Goal: Navigation & Orientation: Locate item on page

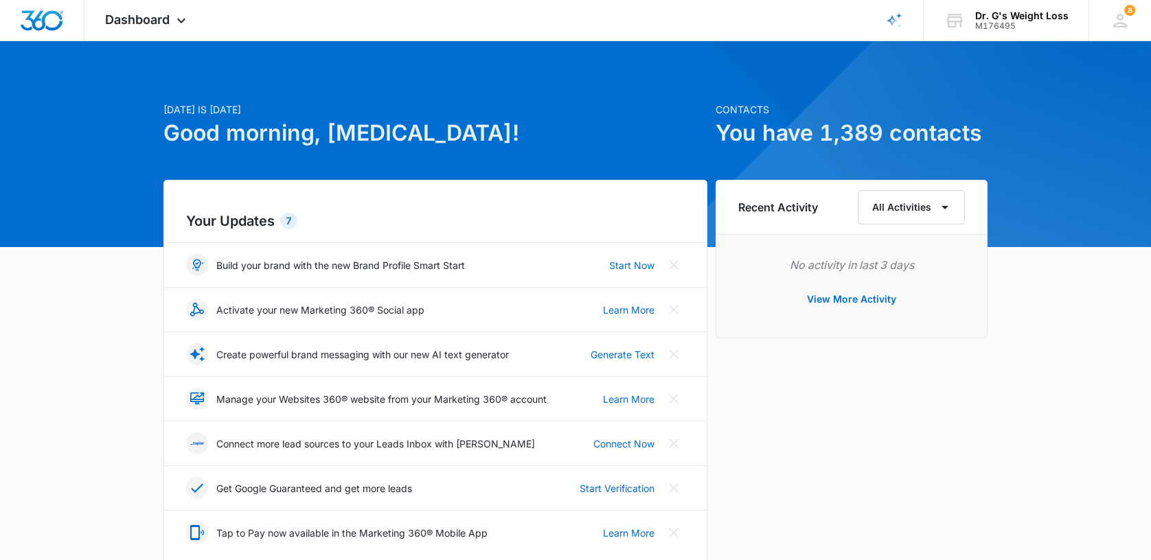
click at [229, 119] on h1 "Good morning, [MEDICAL_DATA]!" at bounding box center [435, 133] width 544 height 33
click at [231, 119] on h1 "Good morning, [MEDICAL_DATA]!" at bounding box center [435, 133] width 544 height 33
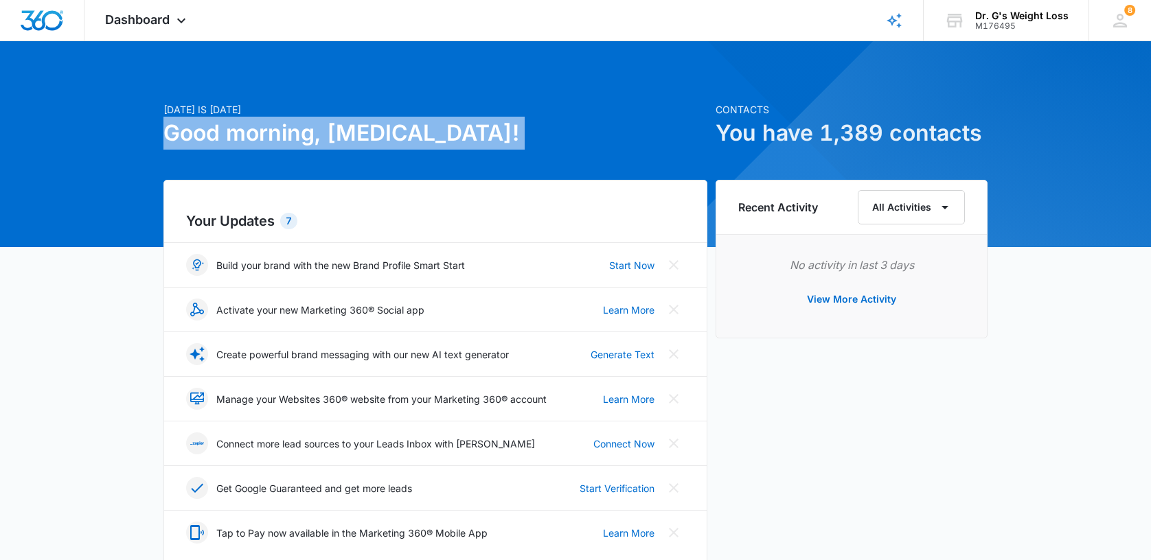
click at [231, 124] on h1 "Good morning, [MEDICAL_DATA]!" at bounding box center [435, 133] width 544 height 33
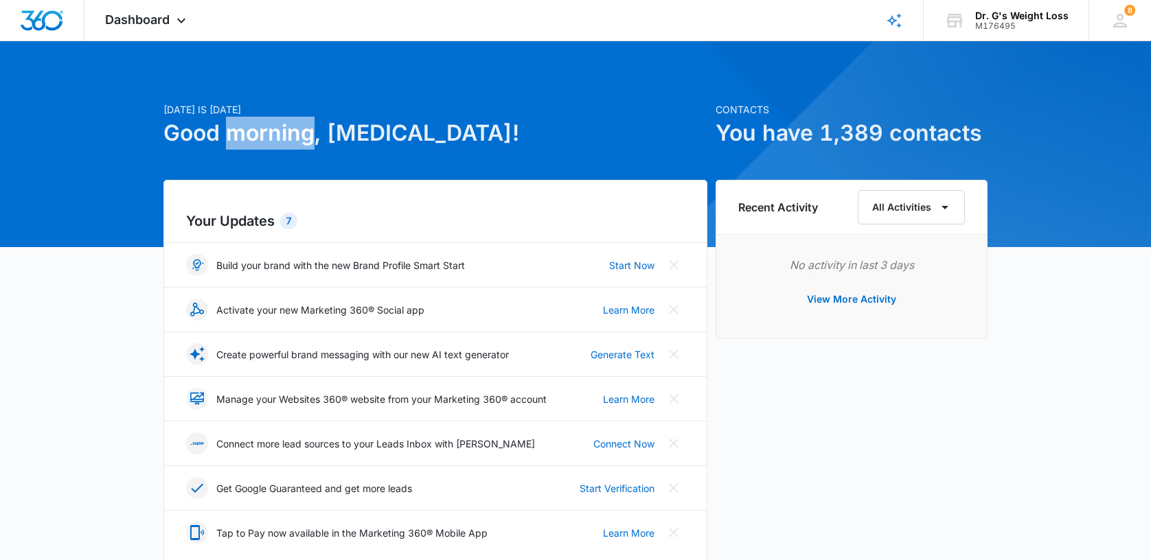
click at [231, 124] on h1 "Good morning, [MEDICAL_DATA]!" at bounding box center [435, 133] width 544 height 33
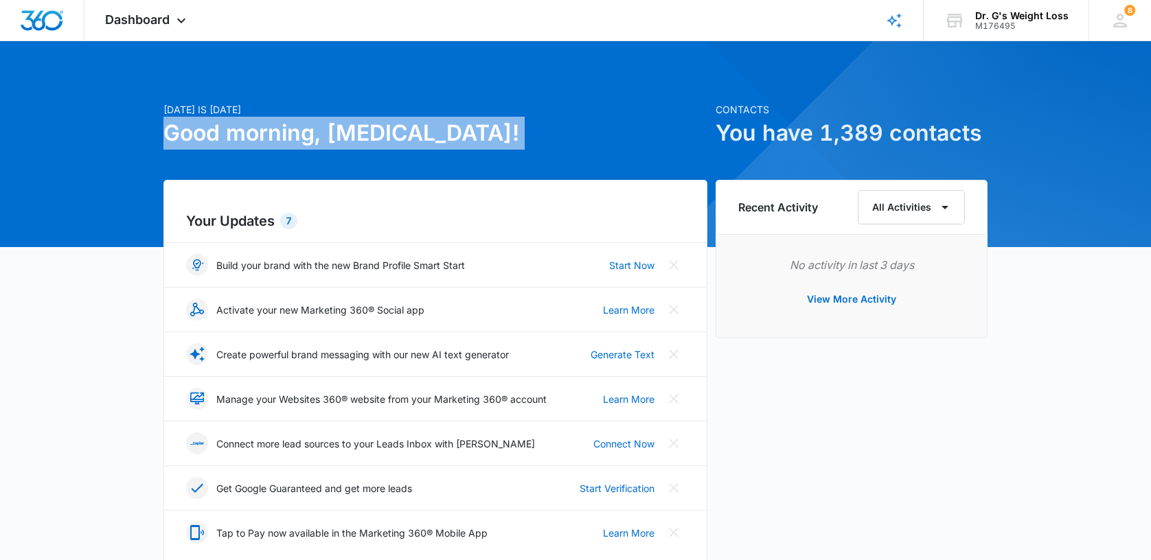
drag, startPoint x: 231, startPoint y: 124, endPoint x: 235, endPoint y: 137, distance: 14.3
click at [235, 137] on h1 "Good morning, [MEDICAL_DATA]!" at bounding box center [435, 133] width 544 height 33
click at [236, 138] on h1 "Good morning, [MEDICAL_DATA]!" at bounding box center [435, 133] width 544 height 33
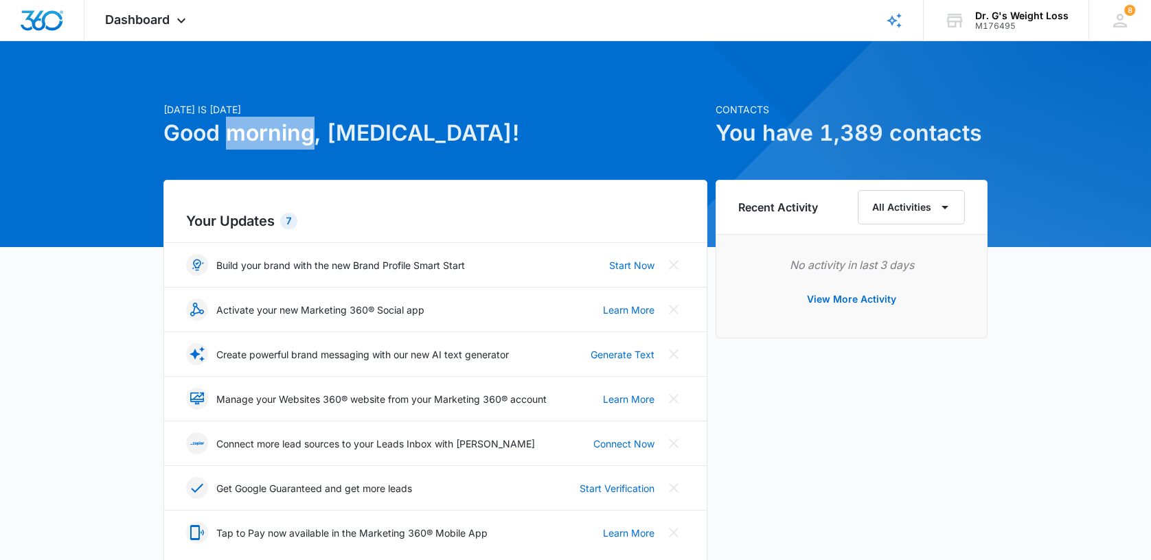
click at [236, 139] on h1 "Good morning, [MEDICAL_DATA]!" at bounding box center [435, 133] width 544 height 33
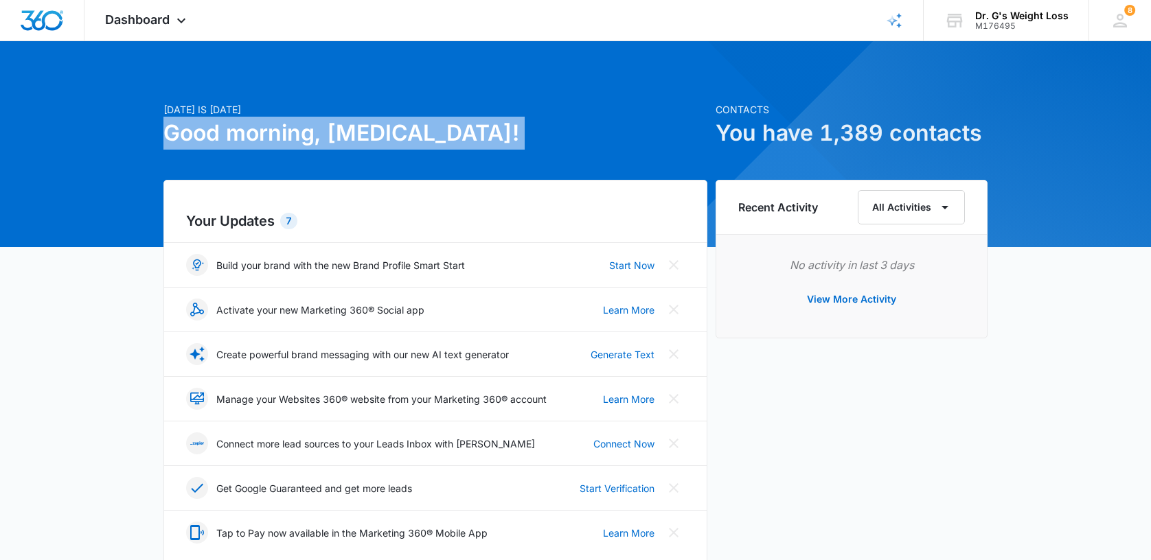
click at [236, 139] on h1 "Good morning, [MEDICAL_DATA]!" at bounding box center [435, 133] width 544 height 33
